Goal: Information Seeking & Learning: Understand process/instructions

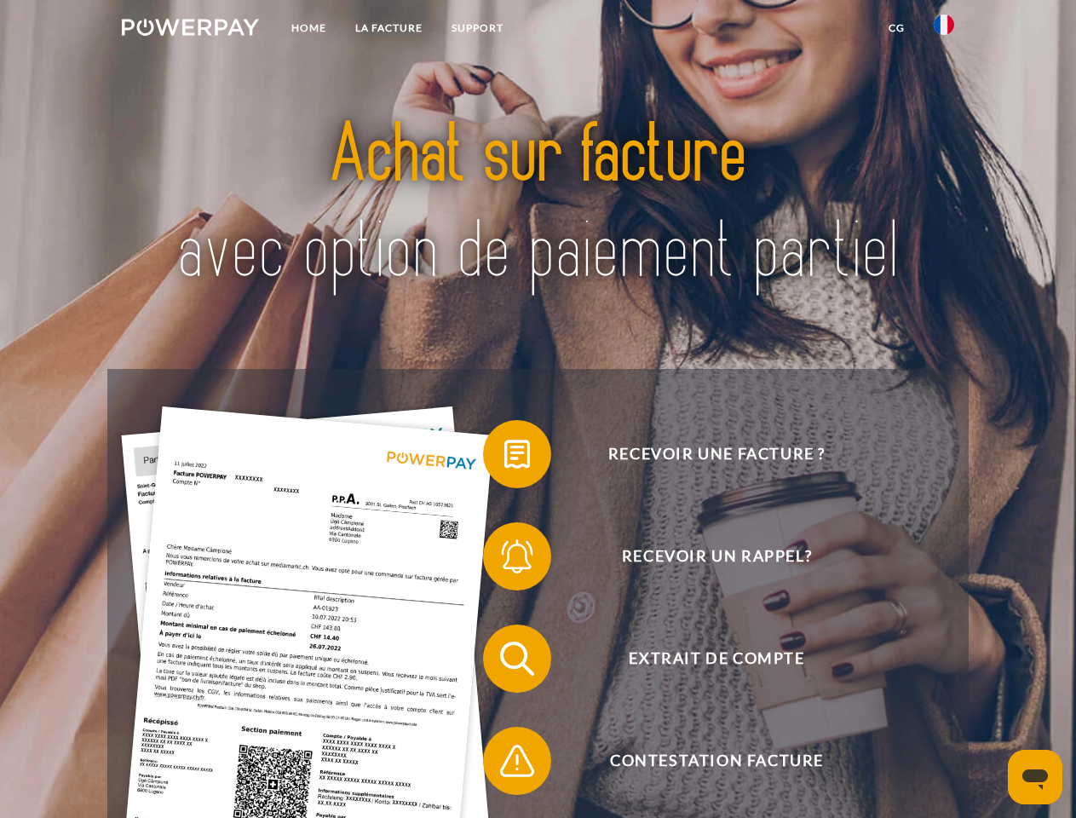
click at [190, 30] on img at bounding box center [190, 27] width 137 height 17
click at [944, 30] on img at bounding box center [944, 24] width 20 height 20
click at [896, 28] on link "CG" at bounding box center [896, 28] width 45 height 31
click at [504, 458] on span at bounding box center [491, 454] width 85 height 85
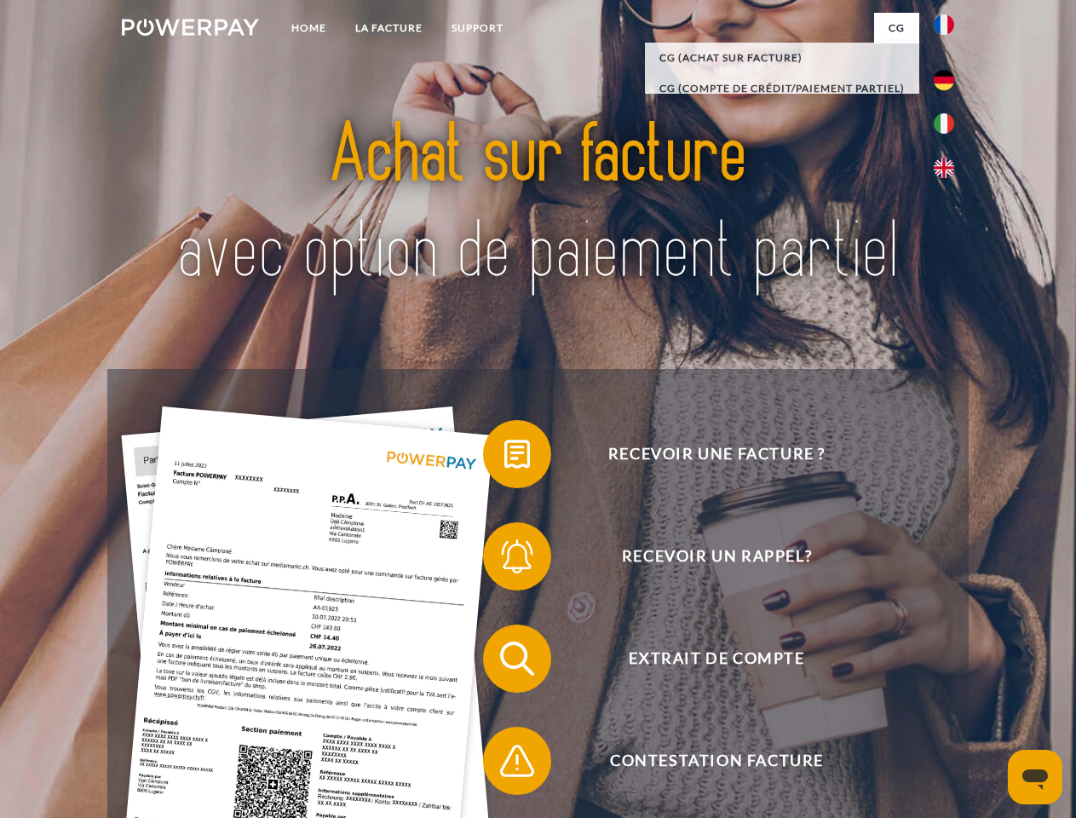
click at [504, 560] on span at bounding box center [491, 556] width 85 height 85
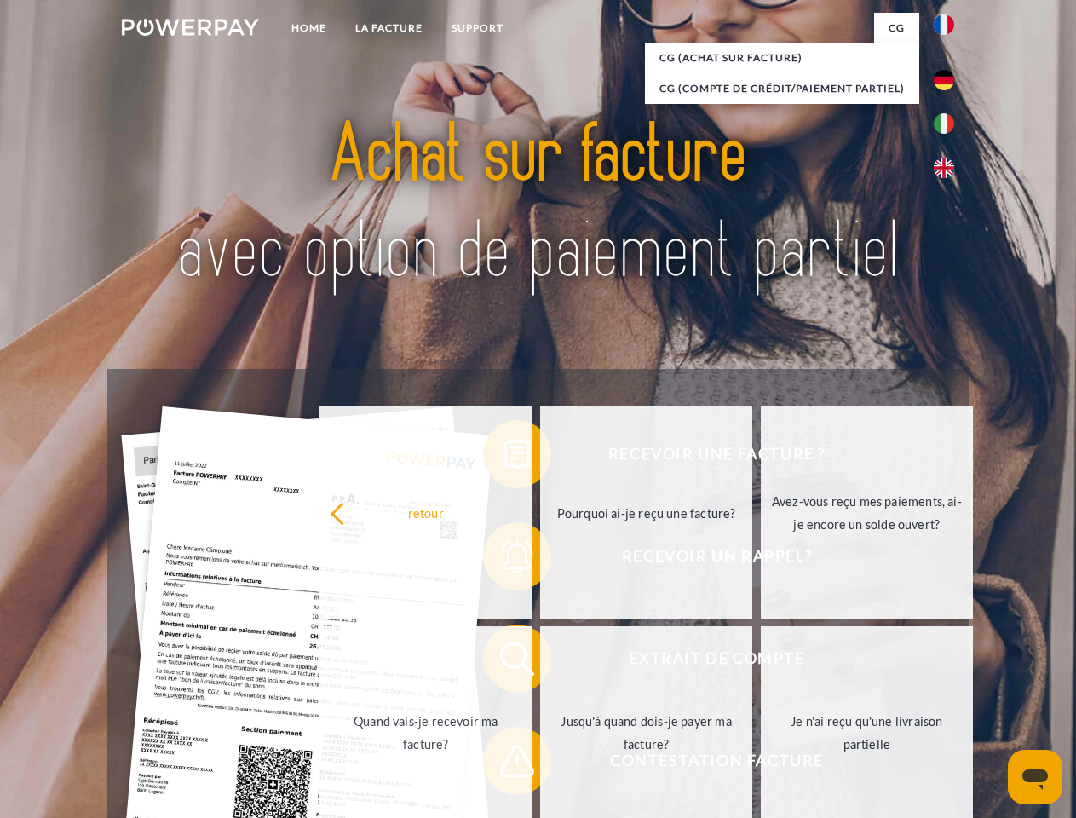
click at [540, 662] on link "Jusqu'à quand dois-je payer ma facture?" at bounding box center [646, 732] width 212 height 213
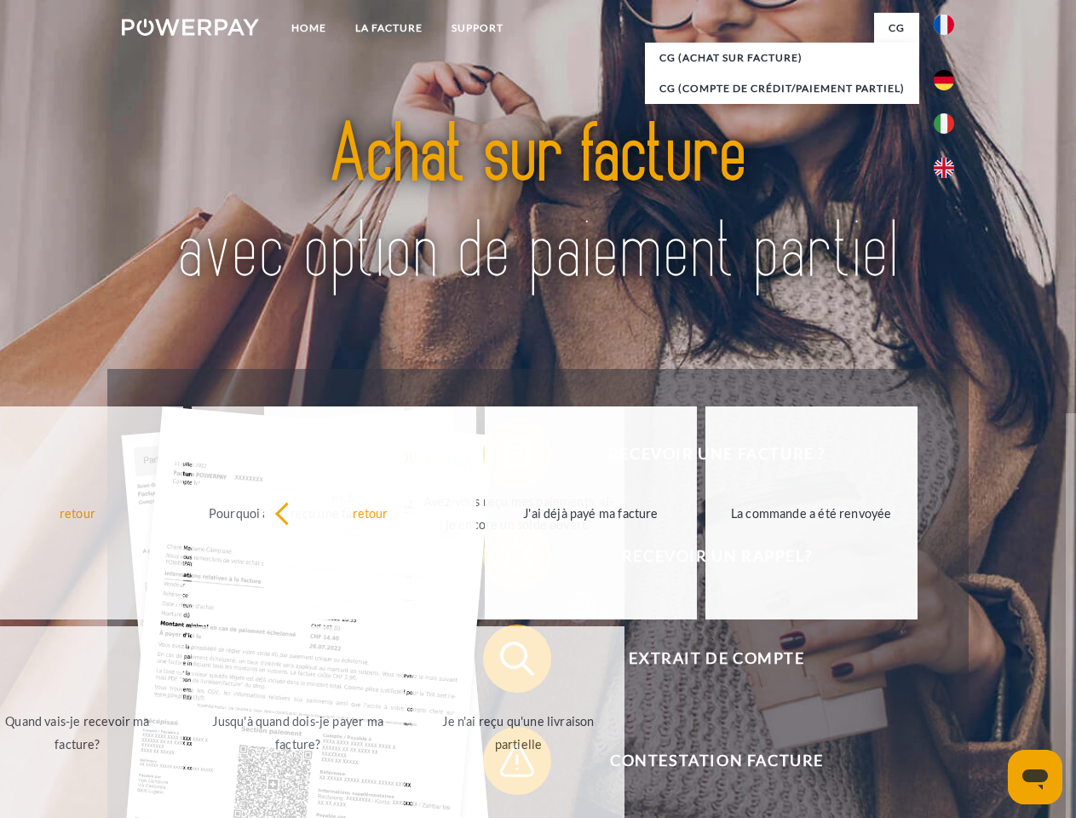
click at [504, 764] on span at bounding box center [491, 760] width 85 height 85
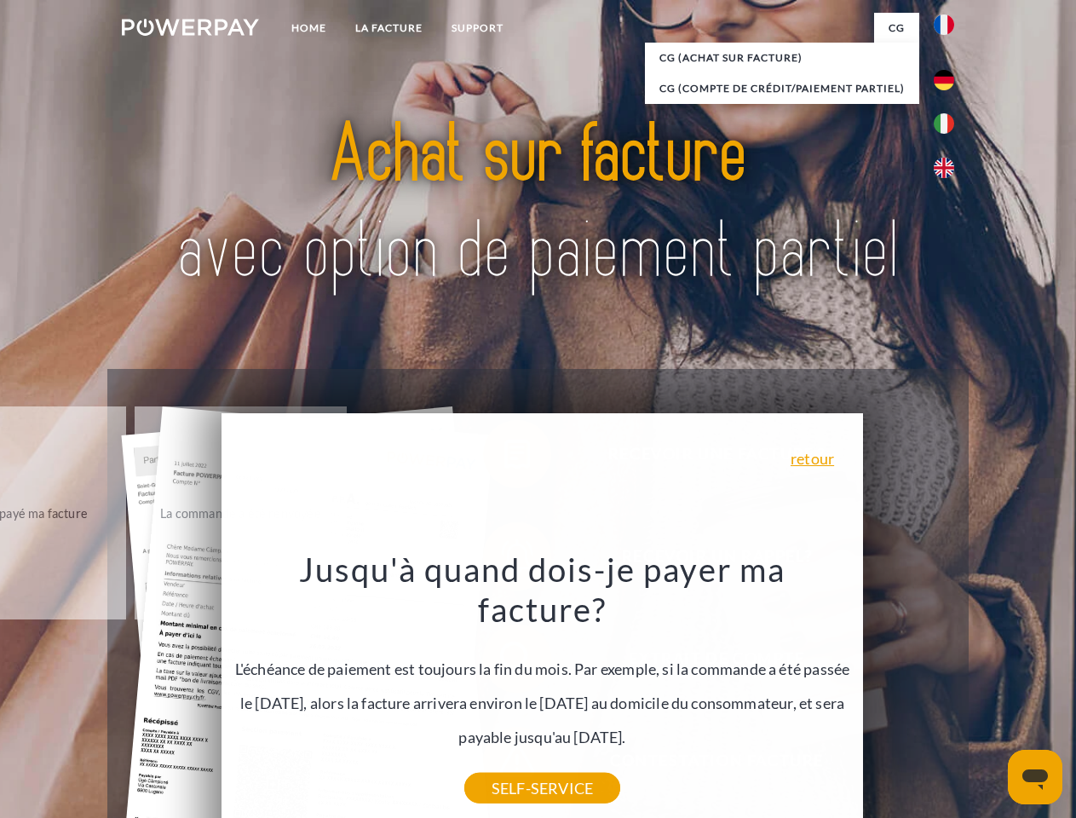
click at [1035, 777] on icon "Ouvrir la fenêtre de messagerie" at bounding box center [1036, 779] width 26 height 20
